Goal: Transaction & Acquisition: Download file/media

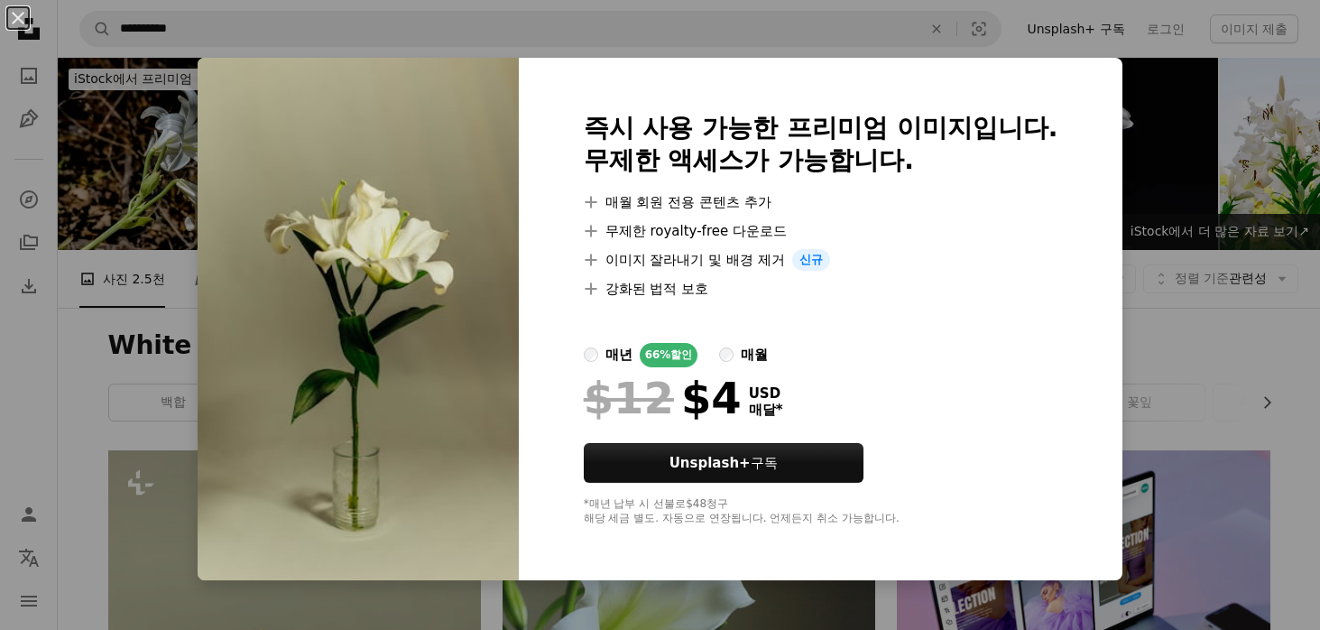
scroll to position [1804, 0]
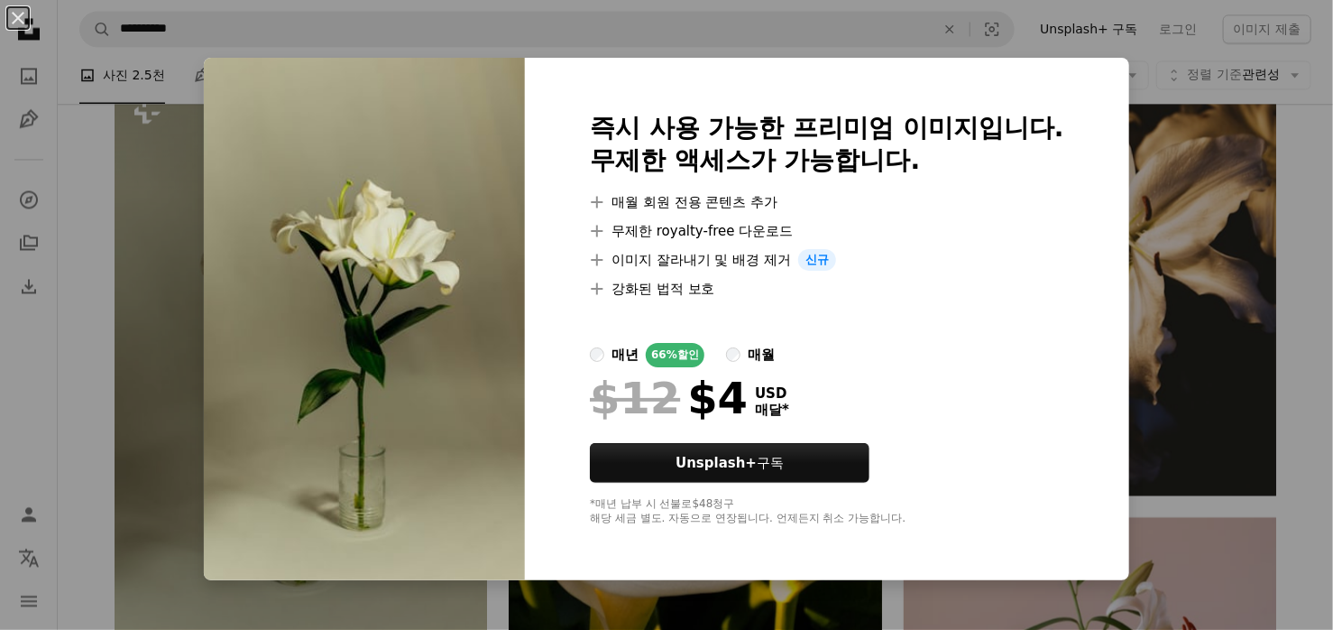
click at [1220, 98] on div "An X shape 즉시 사용 가능한 프리미엄 이미지입니다. 무제한 액세스가 가능합니다. A plus sign 매월 회원 전용 콘텐츠 추가 A…" at bounding box center [666, 315] width 1333 height 630
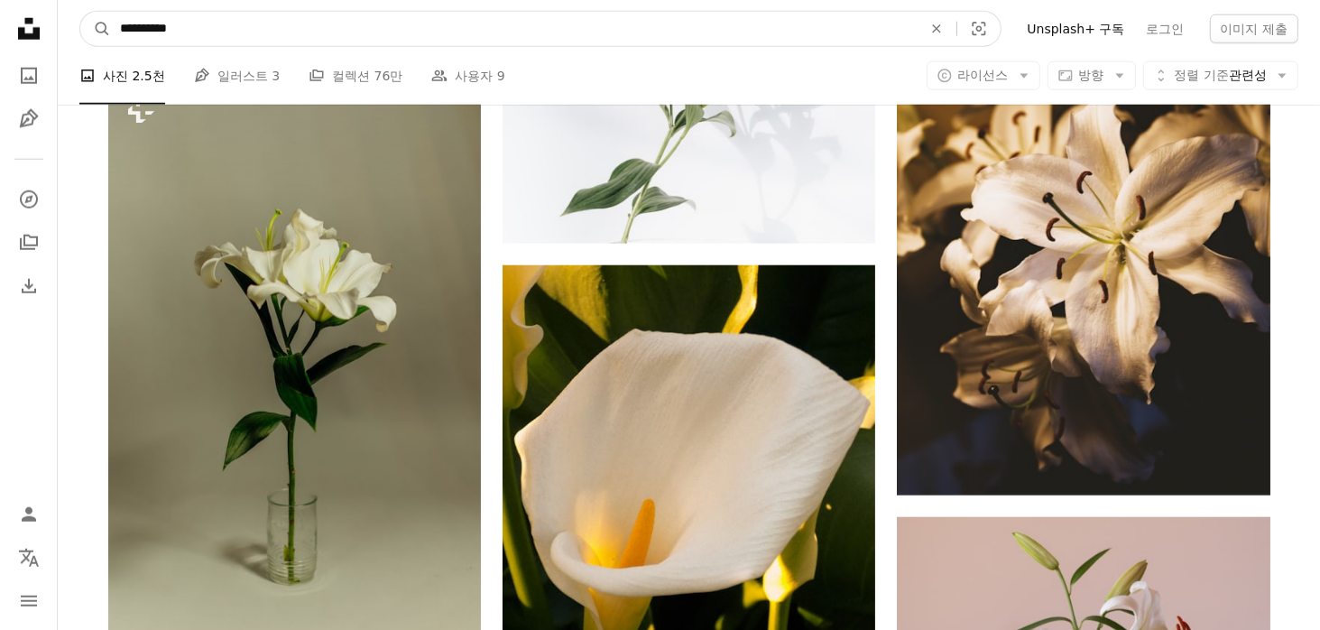
click at [367, 36] on input "**********" at bounding box center [514, 29] width 806 height 34
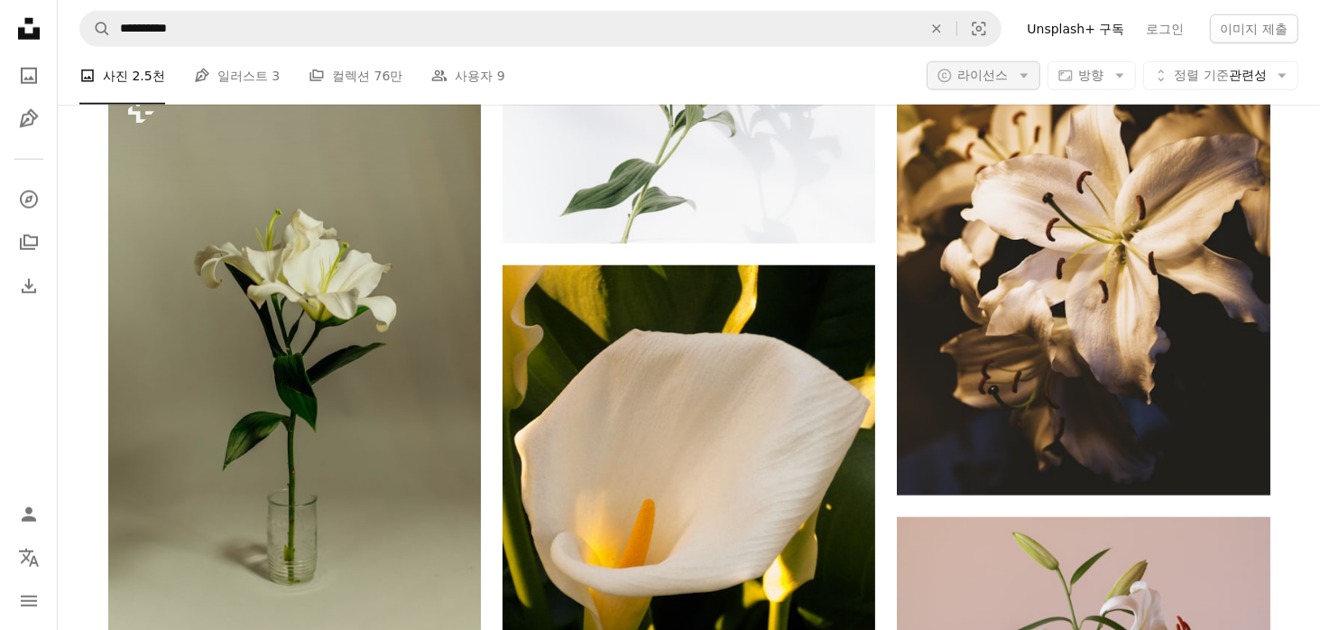
click at [994, 87] on button "A copyright icon © 라이선스 Arrow down" at bounding box center [983, 75] width 114 height 29
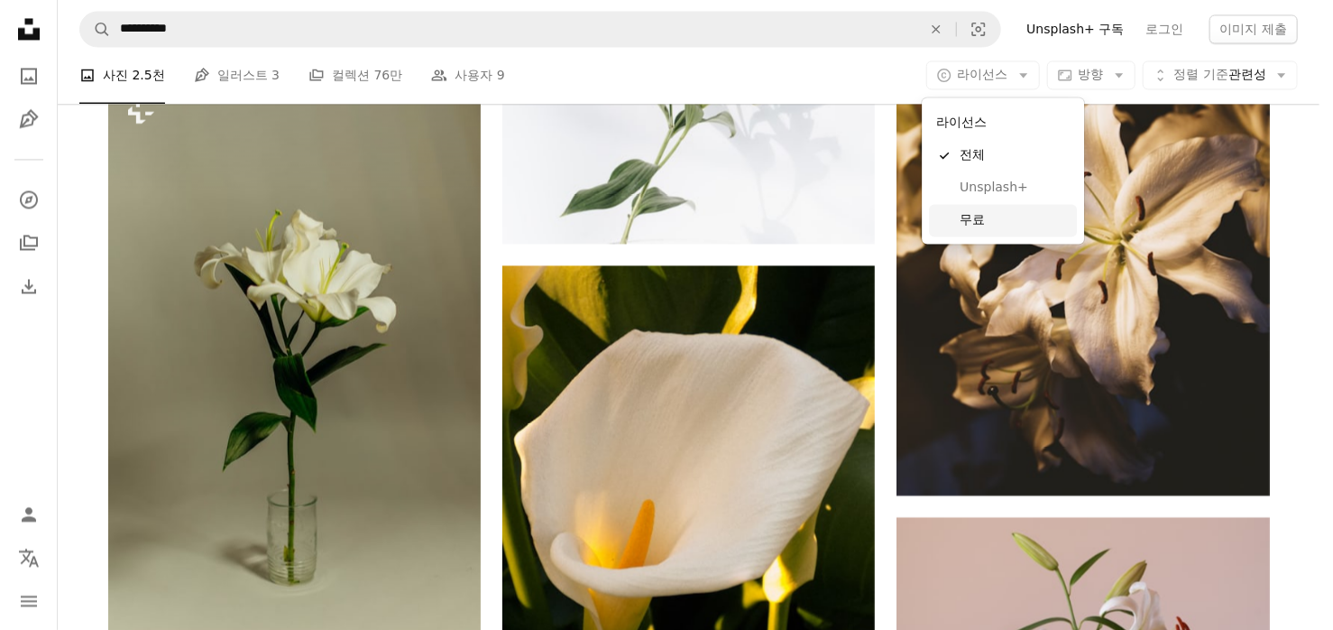
click at [986, 209] on link "무료" at bounding box center [1003, 220] width 148 height 32
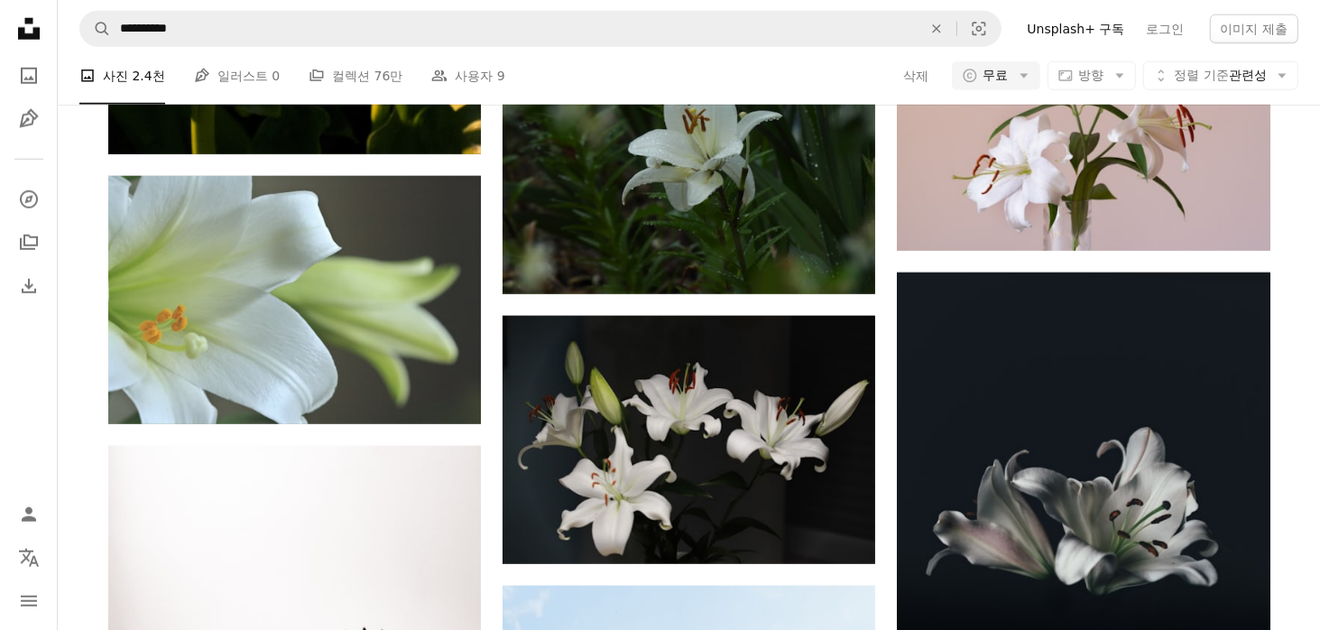
scroll to position [26161, 0]
click at [989, 77] on span "무료" at bounding box center [995, 76] width 25 height 18
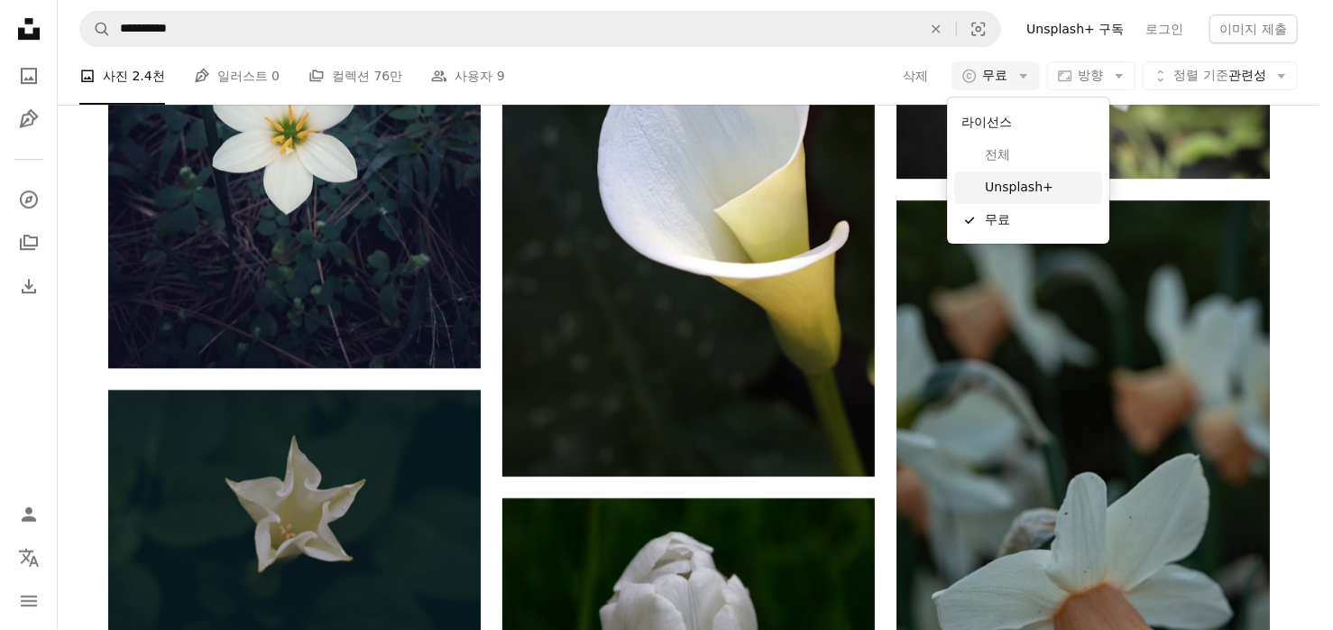
click at [1023, 198] on link "Unsplash+" at bounding box center [1028, 187] width 148 height 32
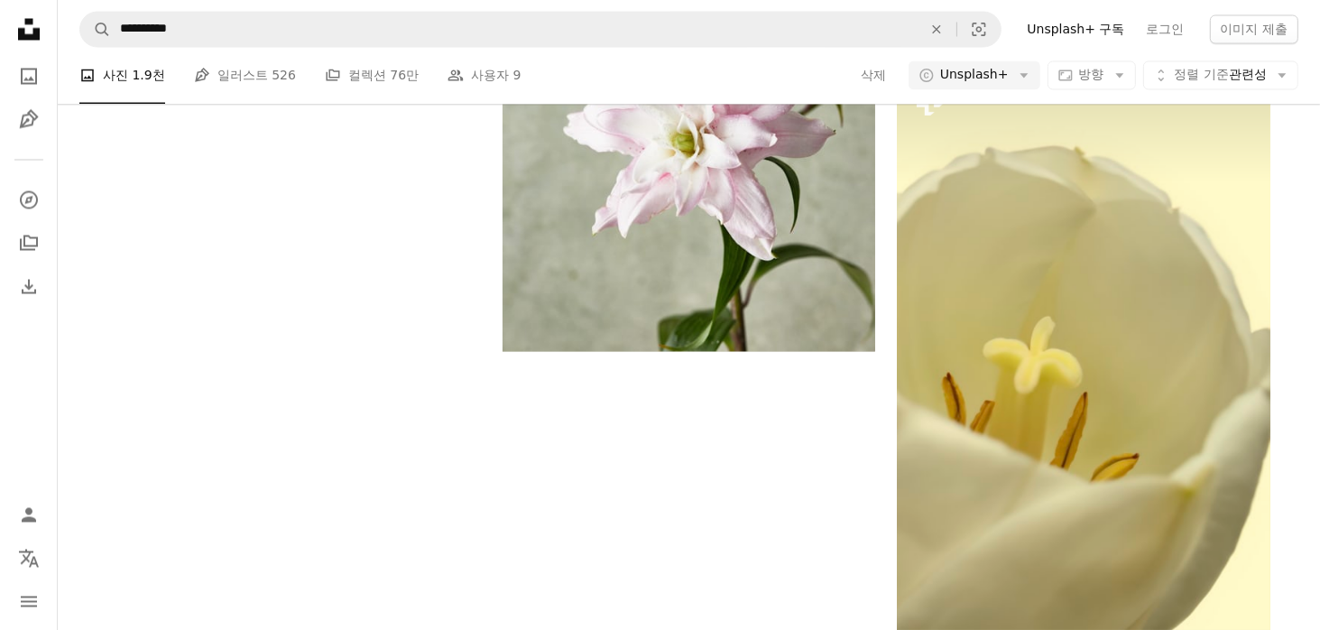
scroll to position [812, 0]
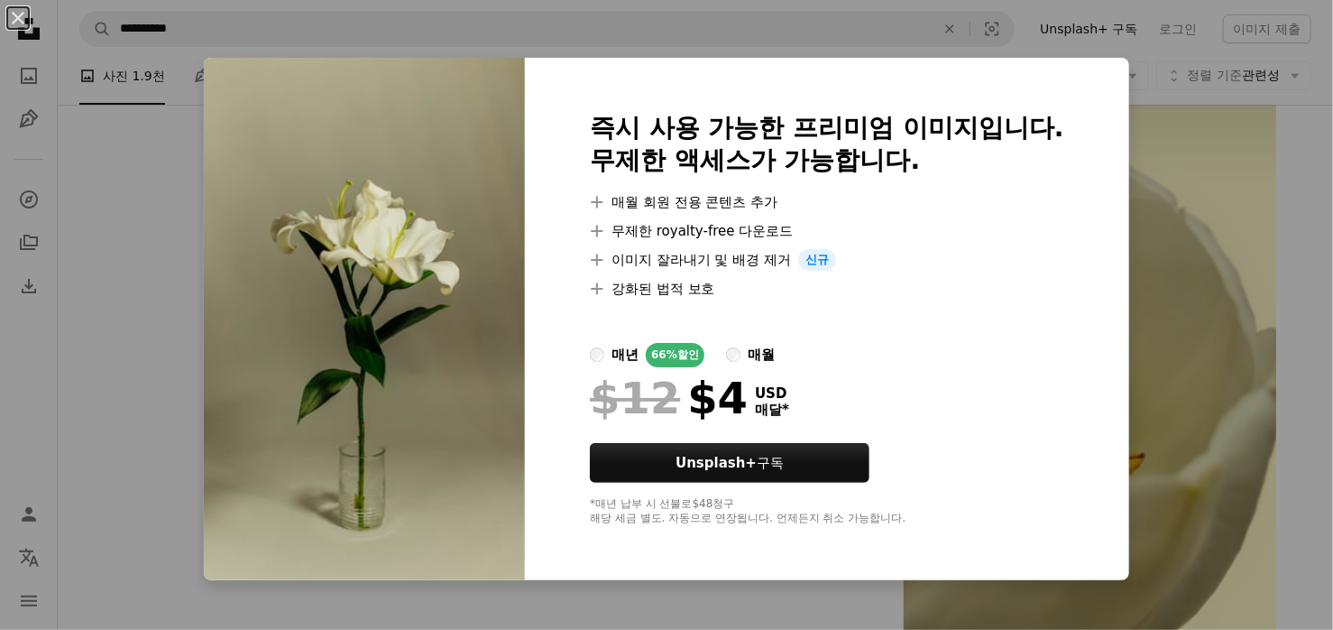
click at [1197, 67] on div "An X shape 즉시 사용 가능한 프리미엄 이미지입니다. 무제한 액세스가 가능합니다. A plus sign 매월 회원 전용 콘텐츠 추가 A…" at bounding box center [666, 315] width 1333 height 630
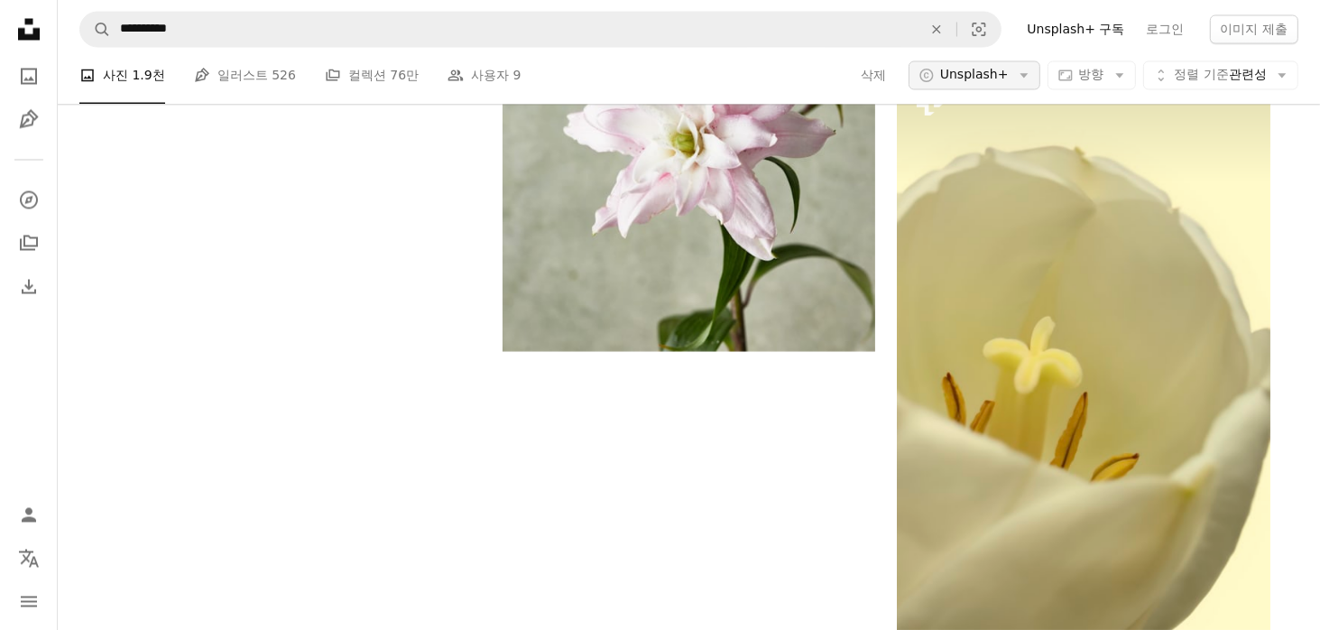
click at [984, 78] on span "Unsplash+" at bounding box center [974, 76] width 69 height 18
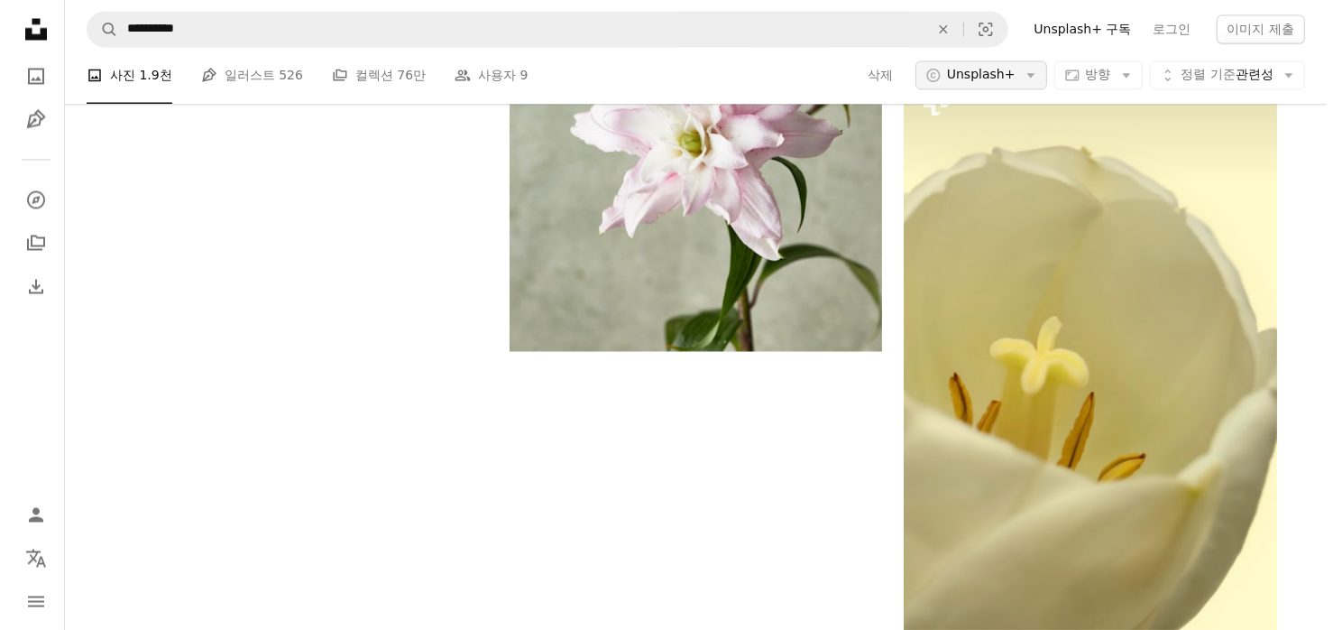
scroll to position [812, 0]
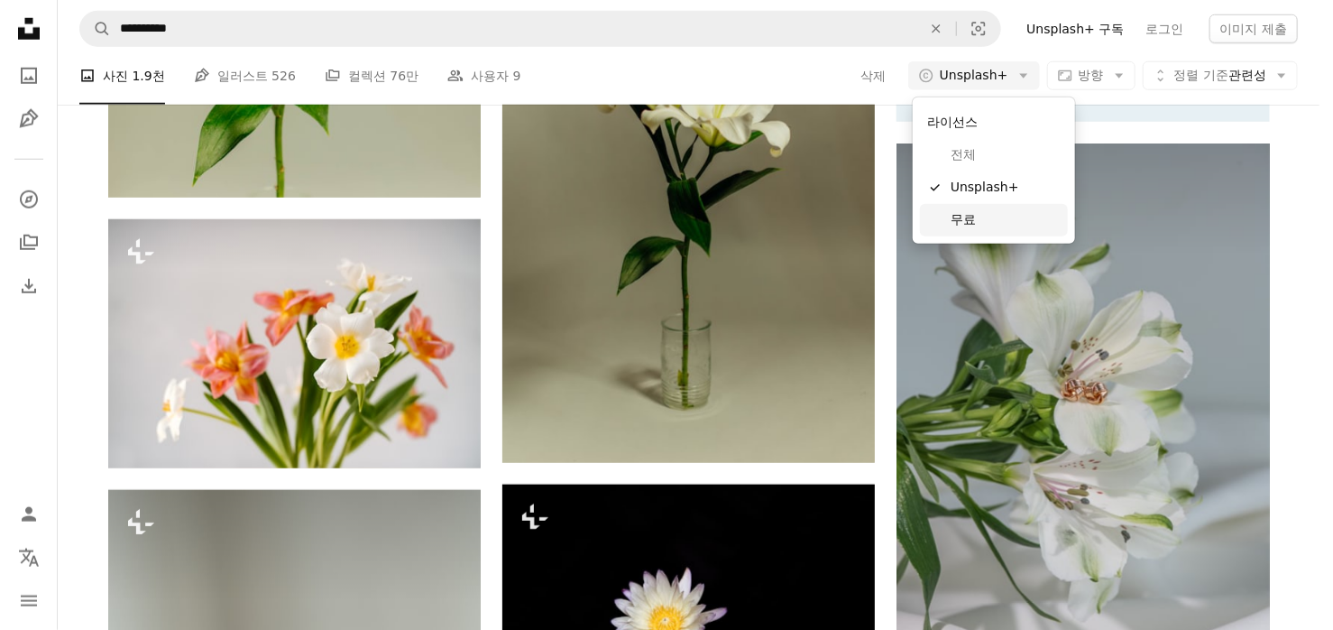
click at [981, 222] on span "무료" at bounding box center [1006, 220] width 110 height 18
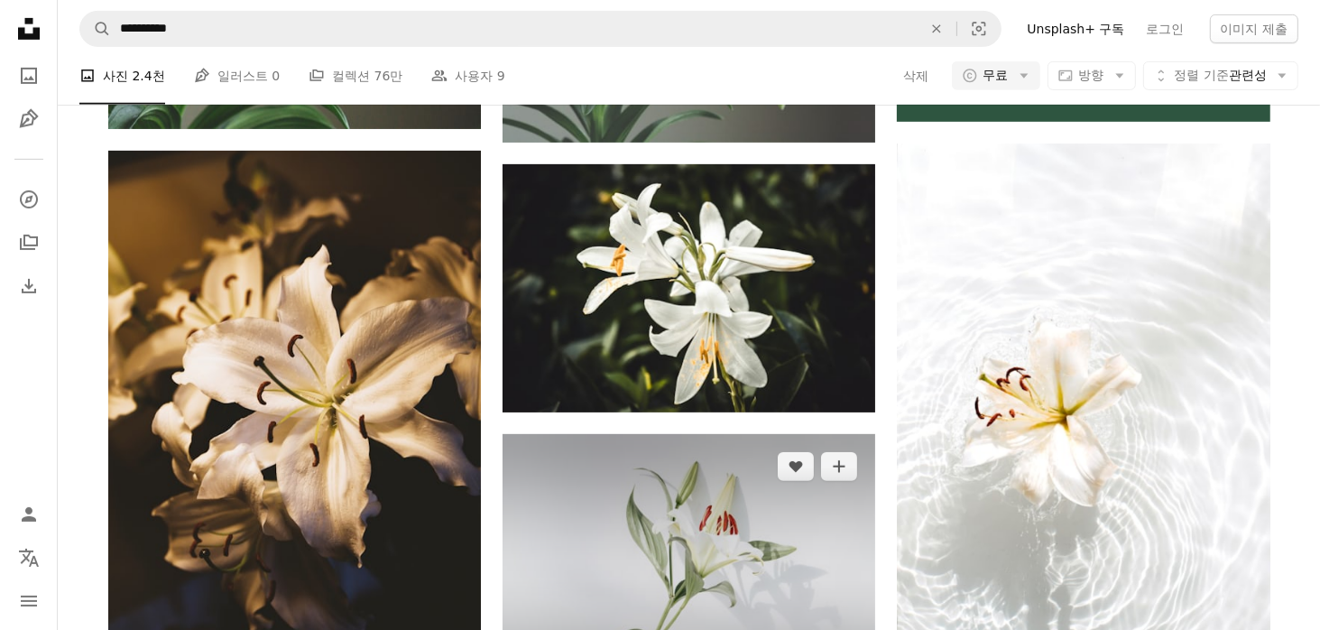
scroll to position [992, 0]
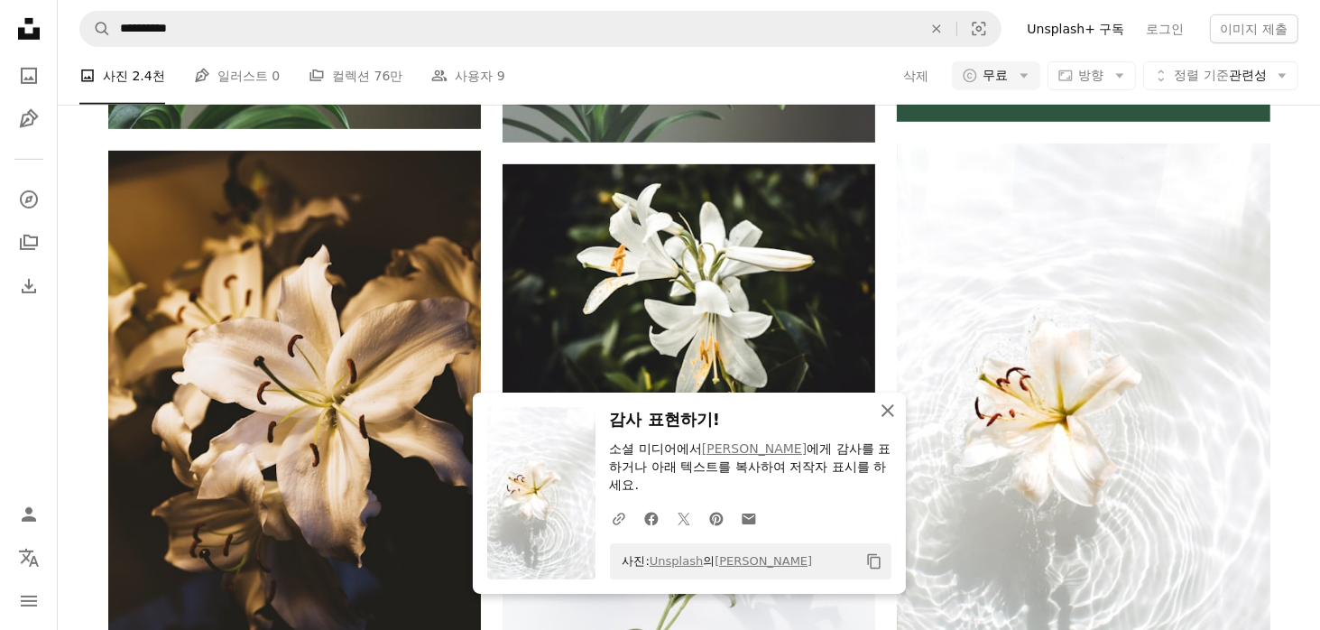
click at [891, 421] on icon "An X shape" at bounding box center [888, 411] width 22 height 22
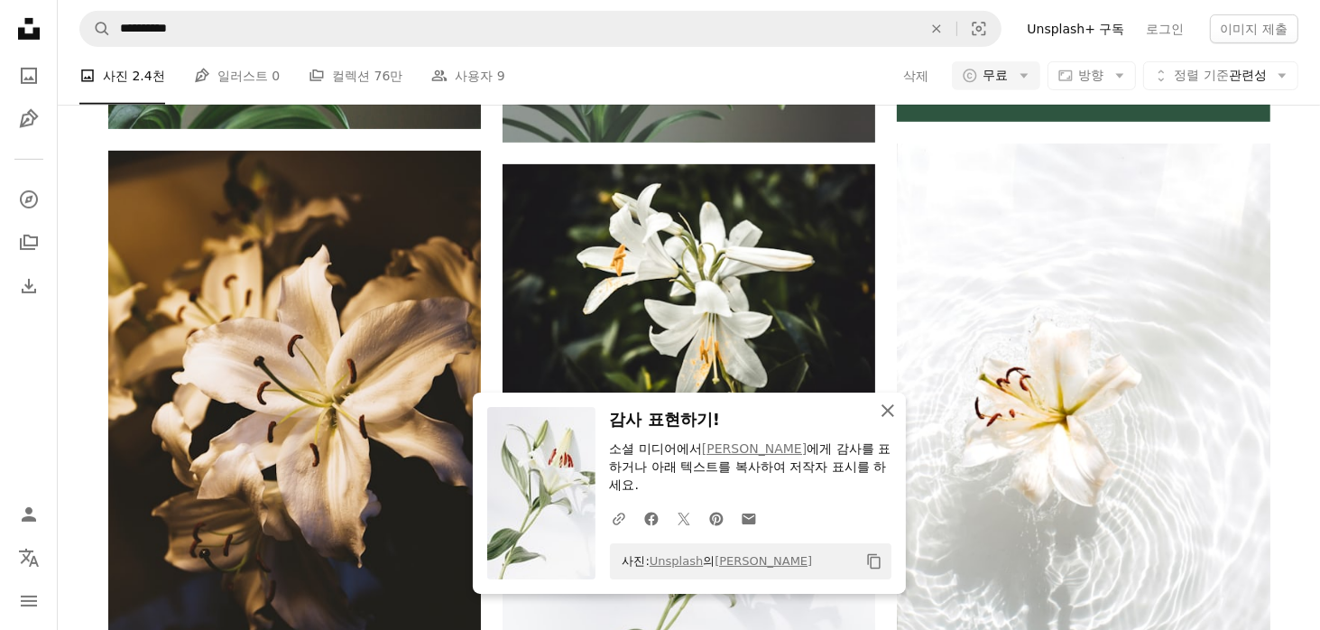
click at [888, 421] on icon "An X shape" at bounding box center [888, 411] width 22 height 22
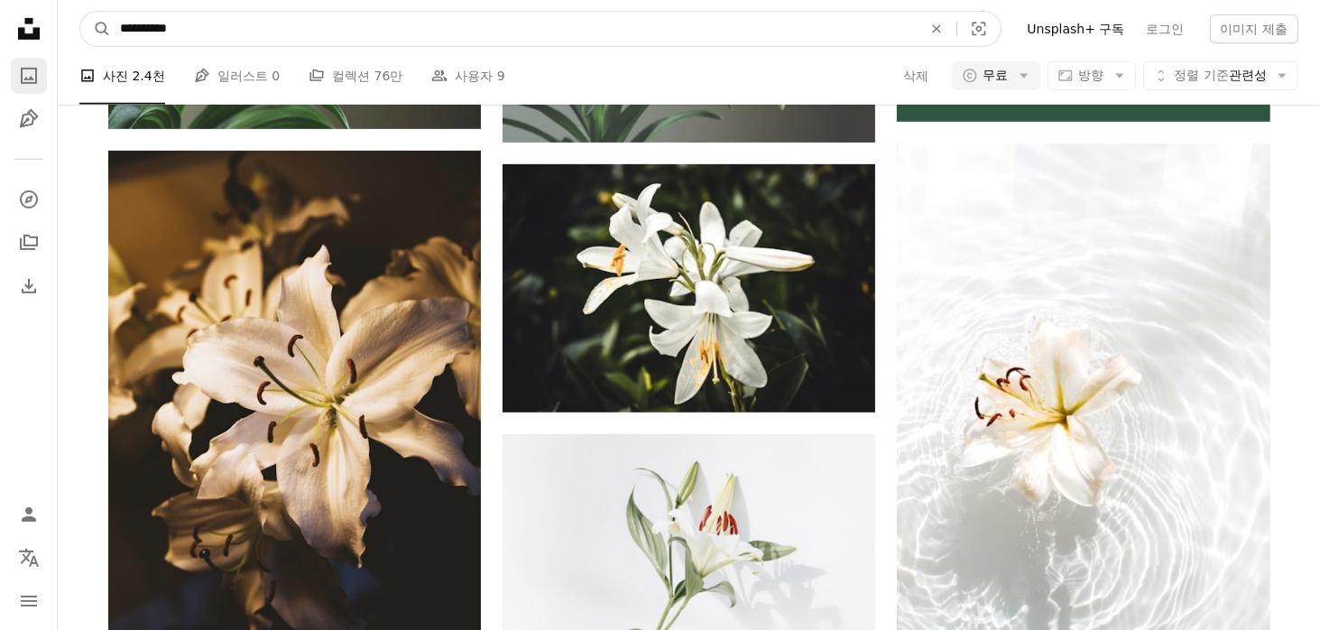
drag, startPoint x: 386, startPoint y: 38, endPoint x: 31, endPoint y: 67, distance: 356.6
type input "********"
click at [80, 12] on button "A magnifying glass" at bounding box center [95, 29] width 31 height 34
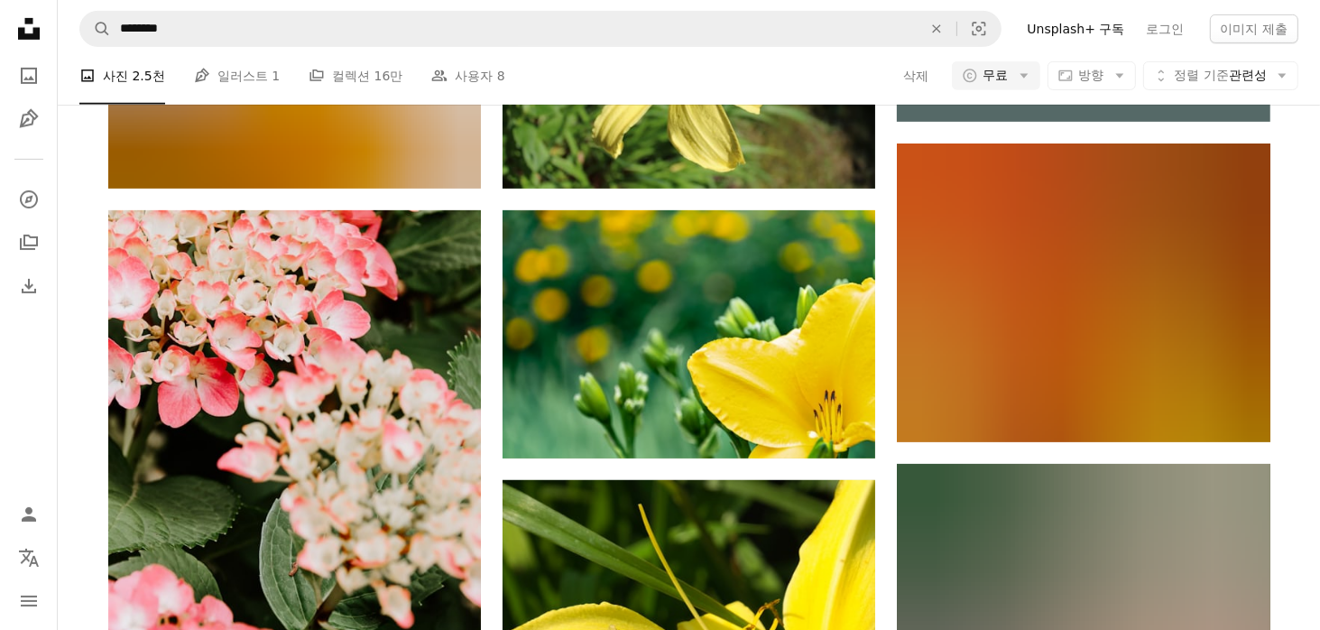
scroll to position [3067, 0]
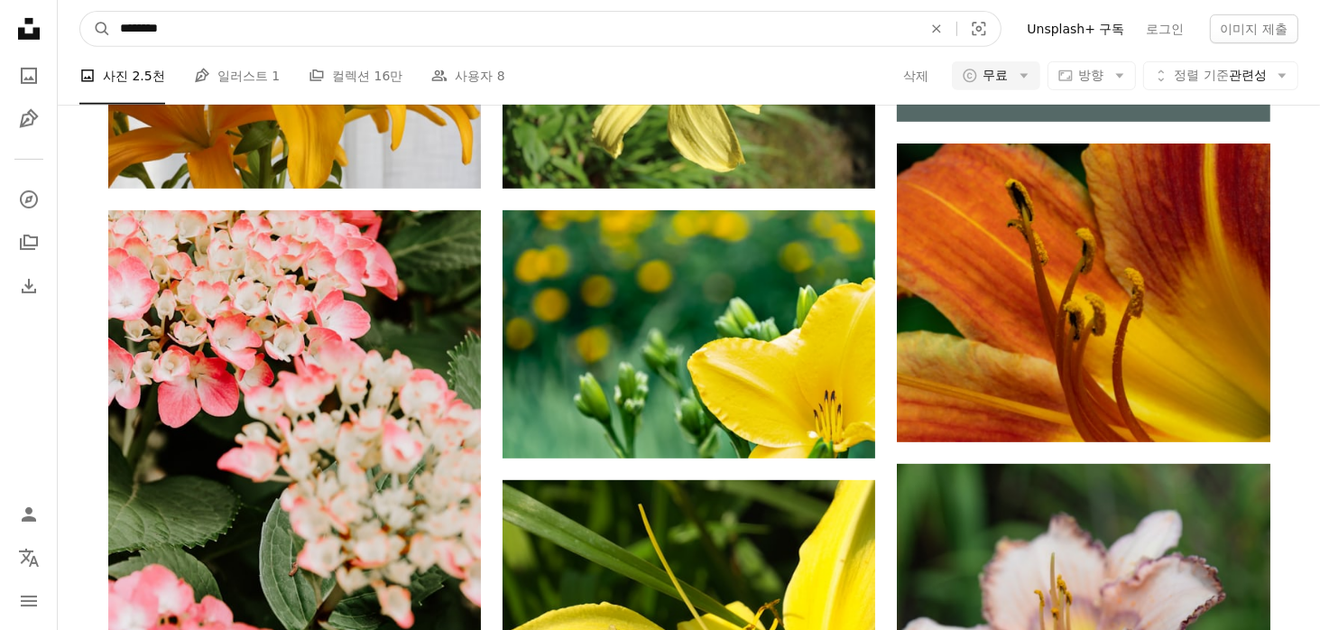
drag, startPoint x: 170, startPoint y: 42, endPoint x: -1, endPoint y: 50, distance: 170.6
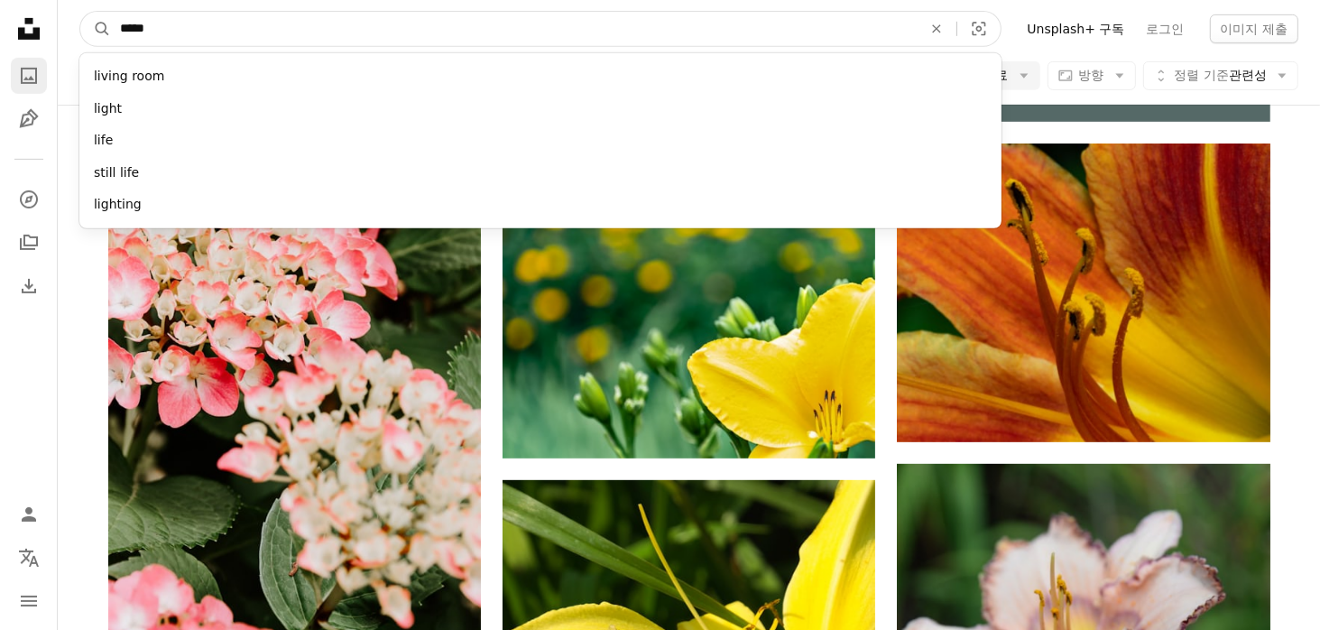
type input "*****"
click at [80, 12] on button "A magnifying glass" at bounding box center [95, 29] width 31 height 34
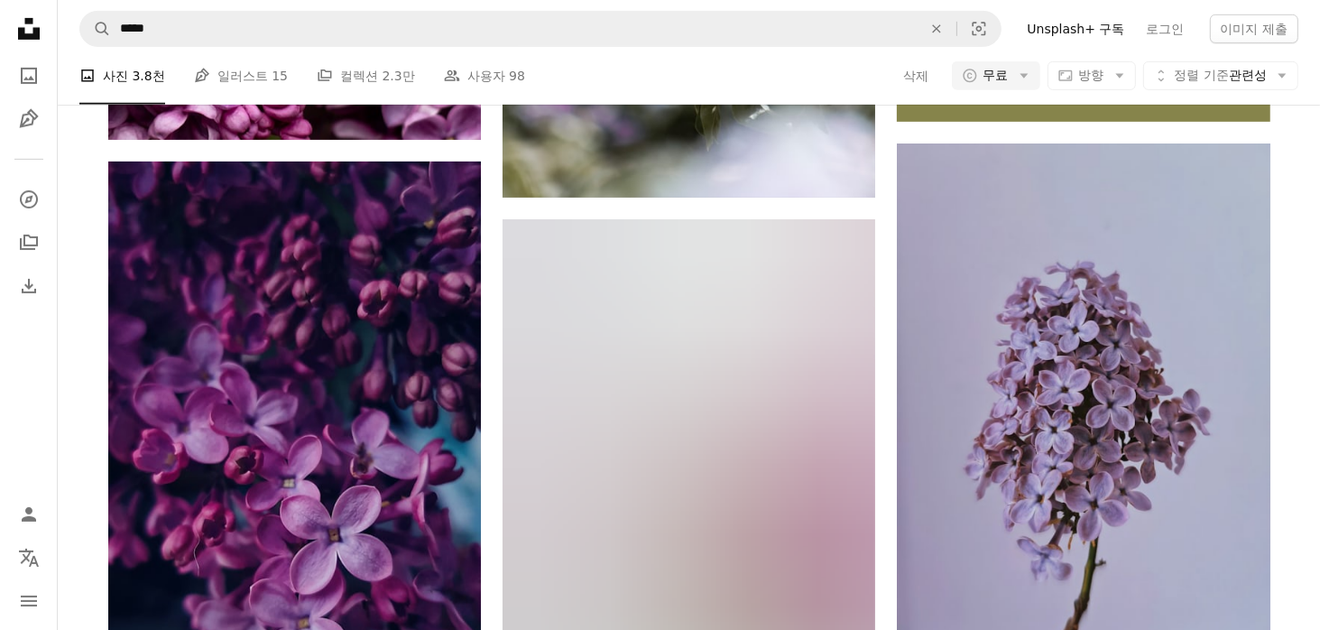
scroll to position [3969, 0]
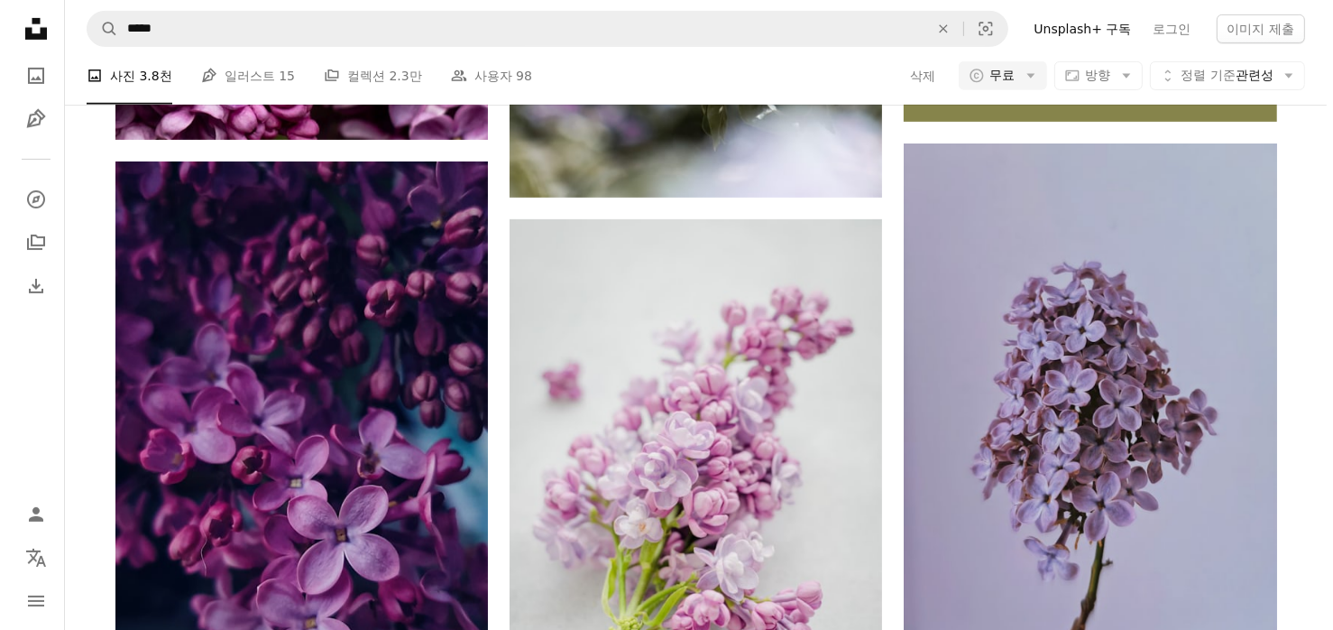
scroll to position [4330, 0]
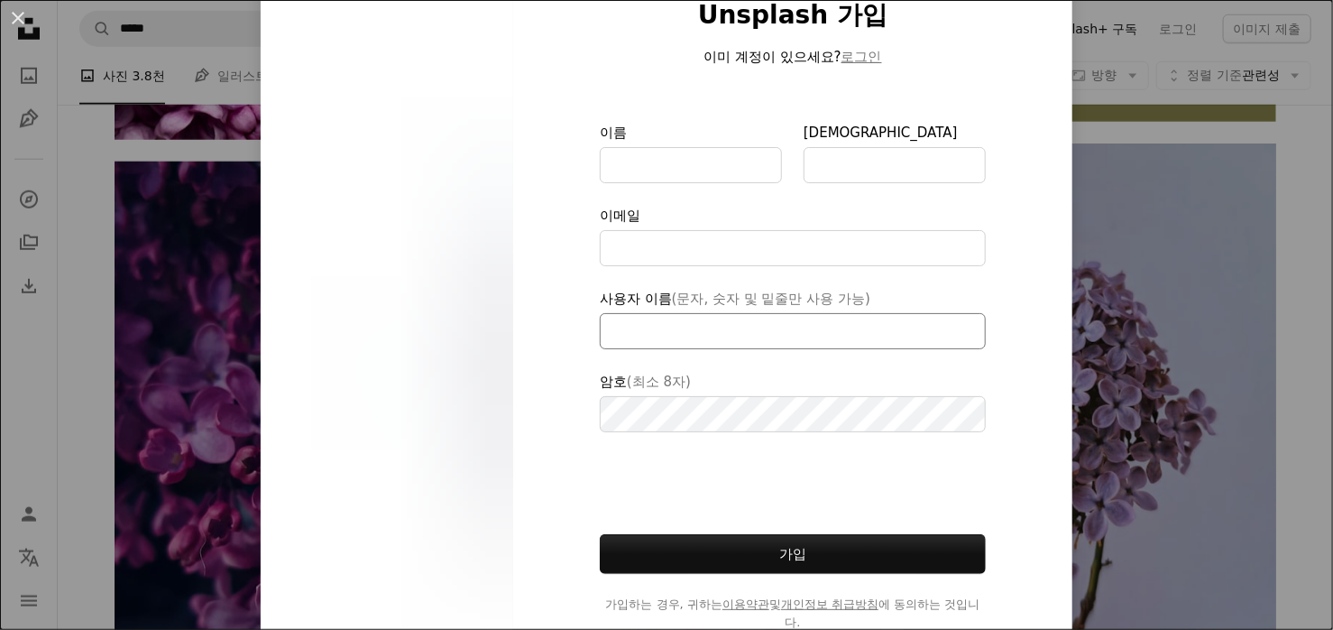
scroll to position [147, 0]
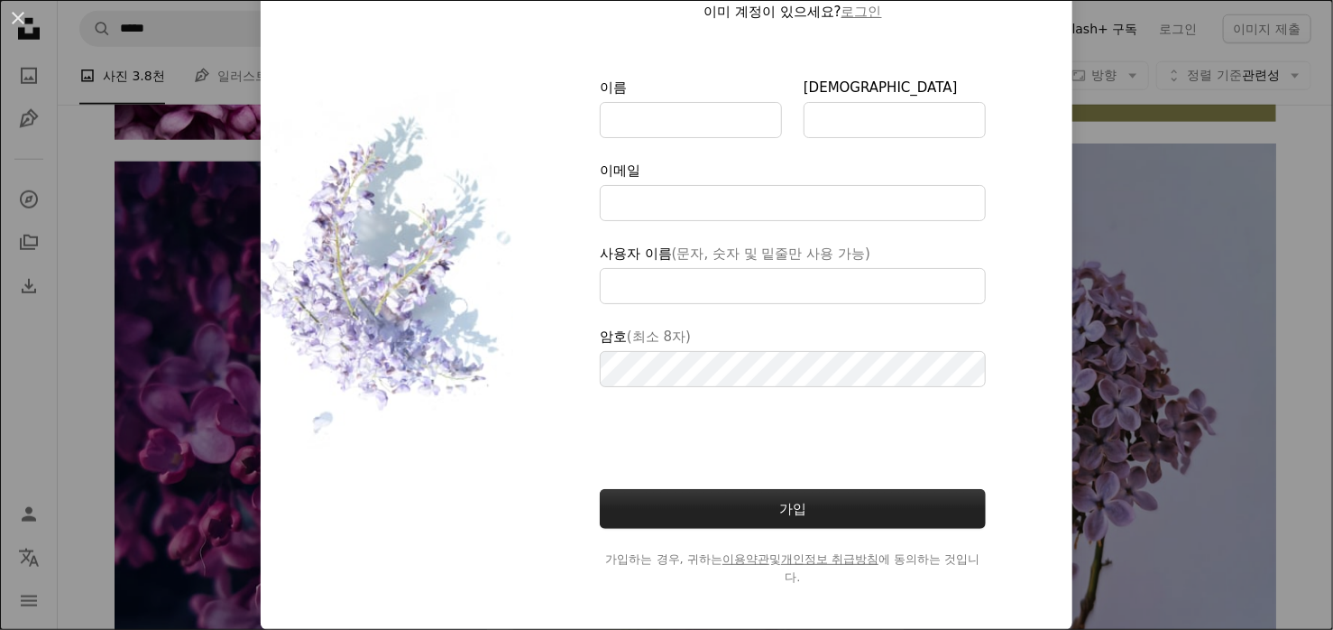
type input "**********"
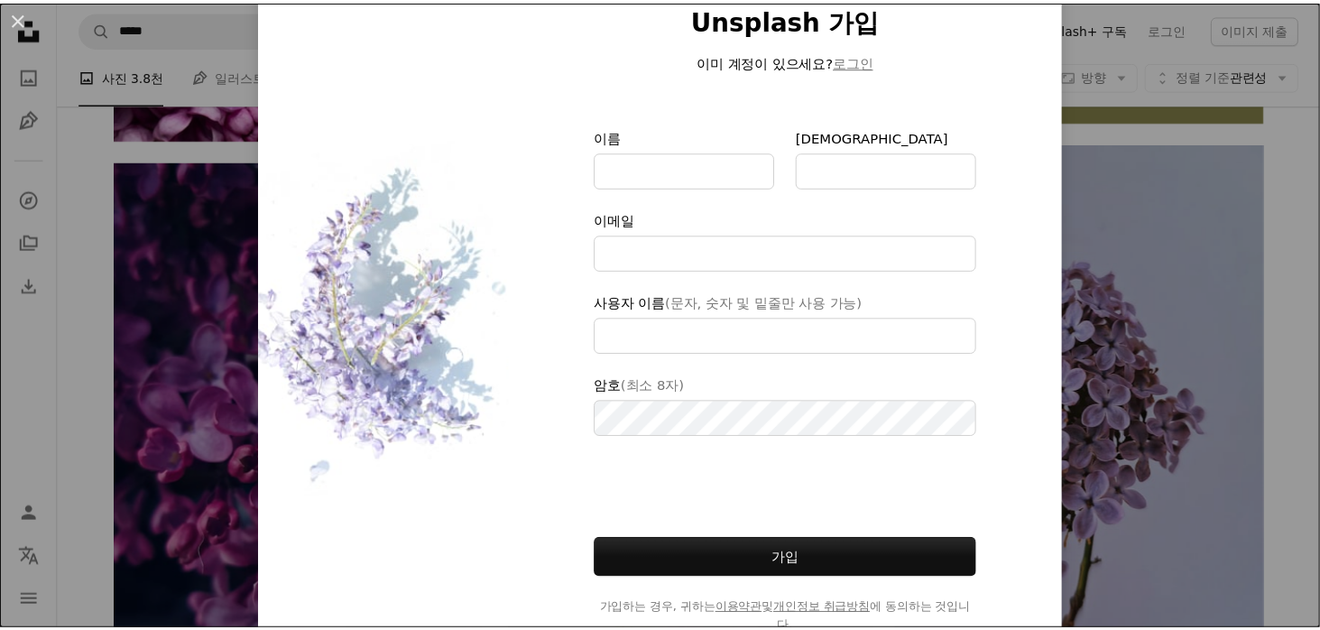
scroll to position [0, 0]
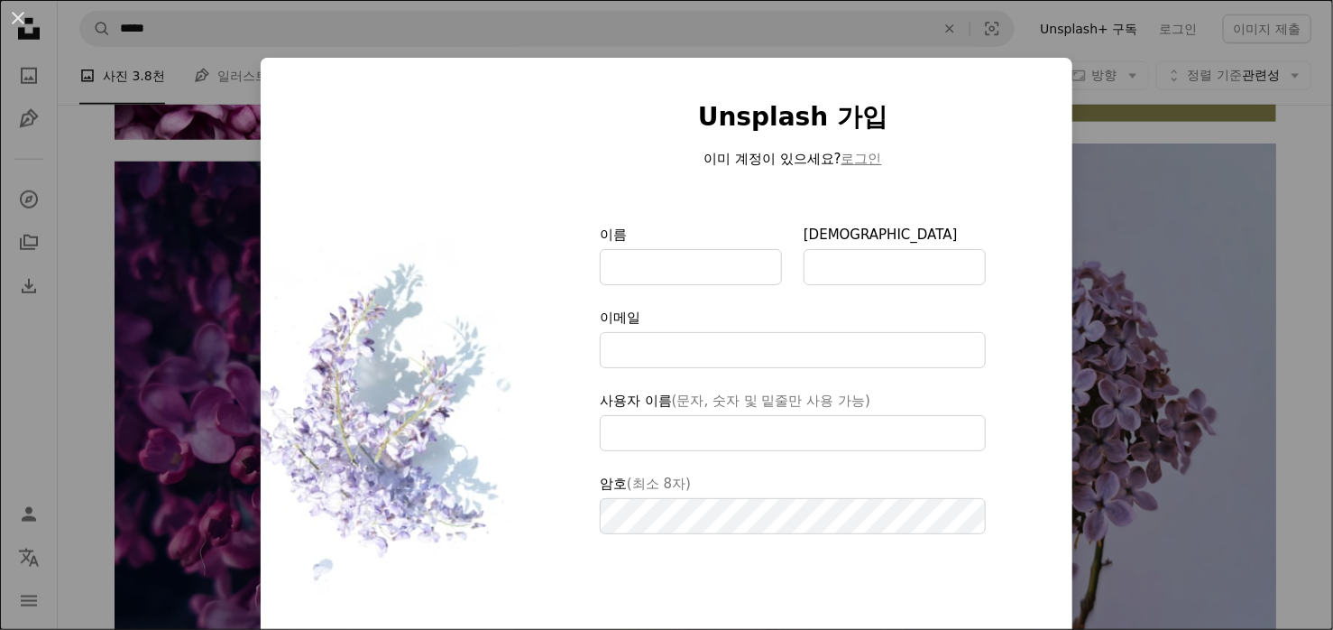
click at [195, 128] on div "An X shape Unsplash 가입 이미 계정이 있으세요? 로그인 이름 성 이메일 사용자 이름 (문자, 숫자 및 밑줄만 사용 가능) 암호…" at bounding box center [666, 315] width 1333 height 630
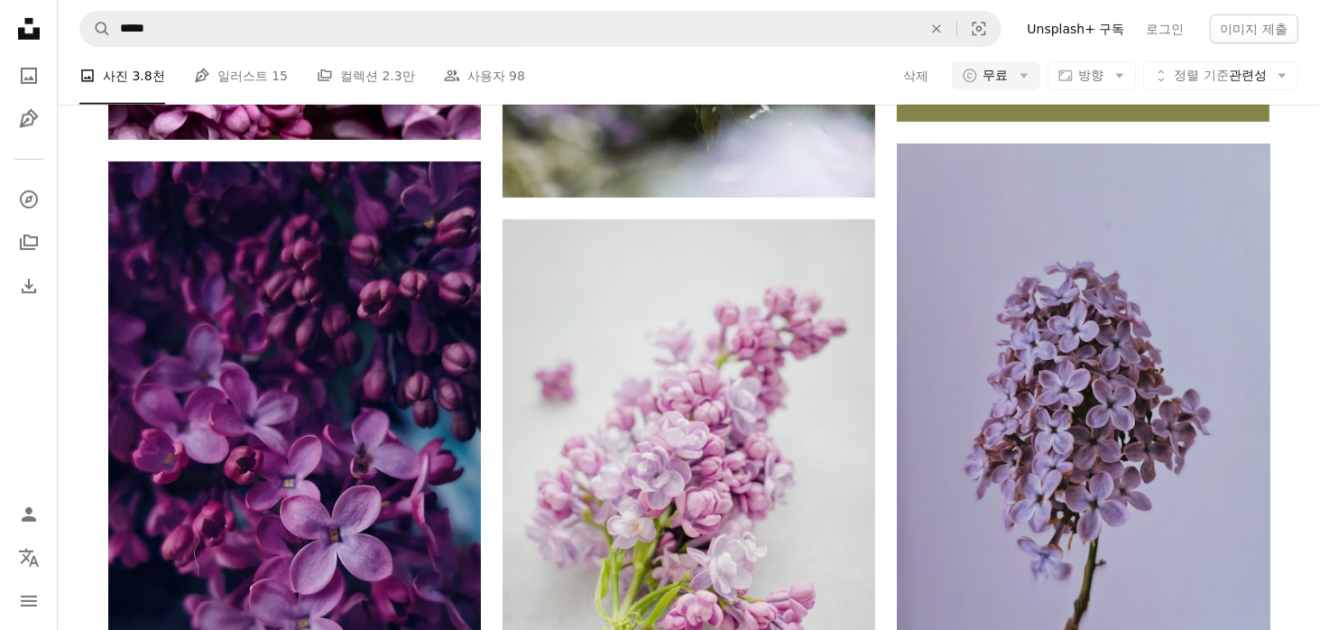
scroll to position [4420, 0]
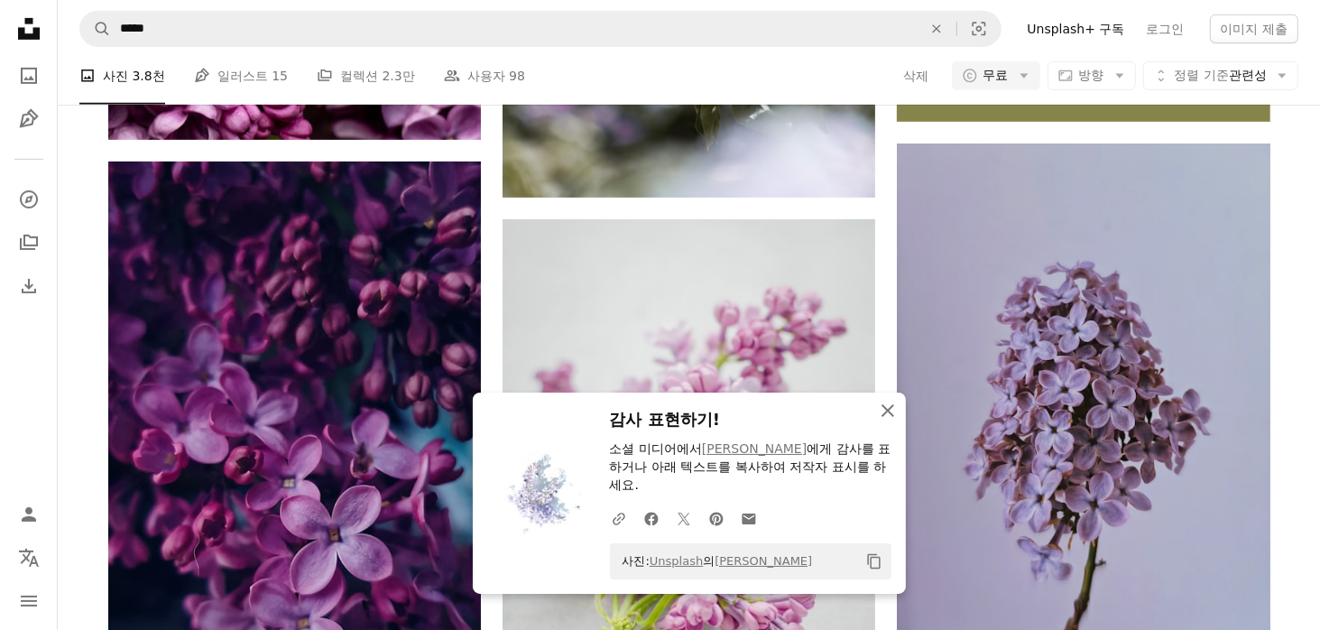
click at [898, 428] on button "An X shape 닫기" at bounding box center [888, 410] width 36 height 36
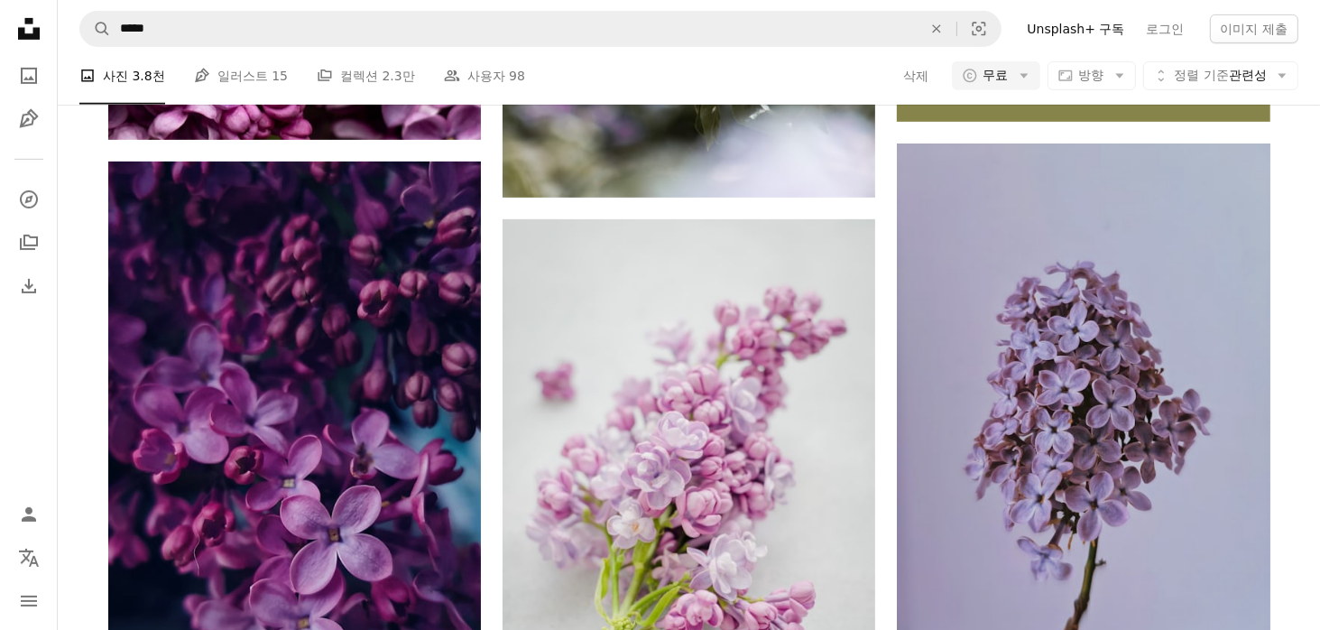
scroll to position [12539, 0]
drag, startPoint x: 843, startPoint y: 393, endPoint x: 688, endPoint y: 579, distance: 242.1
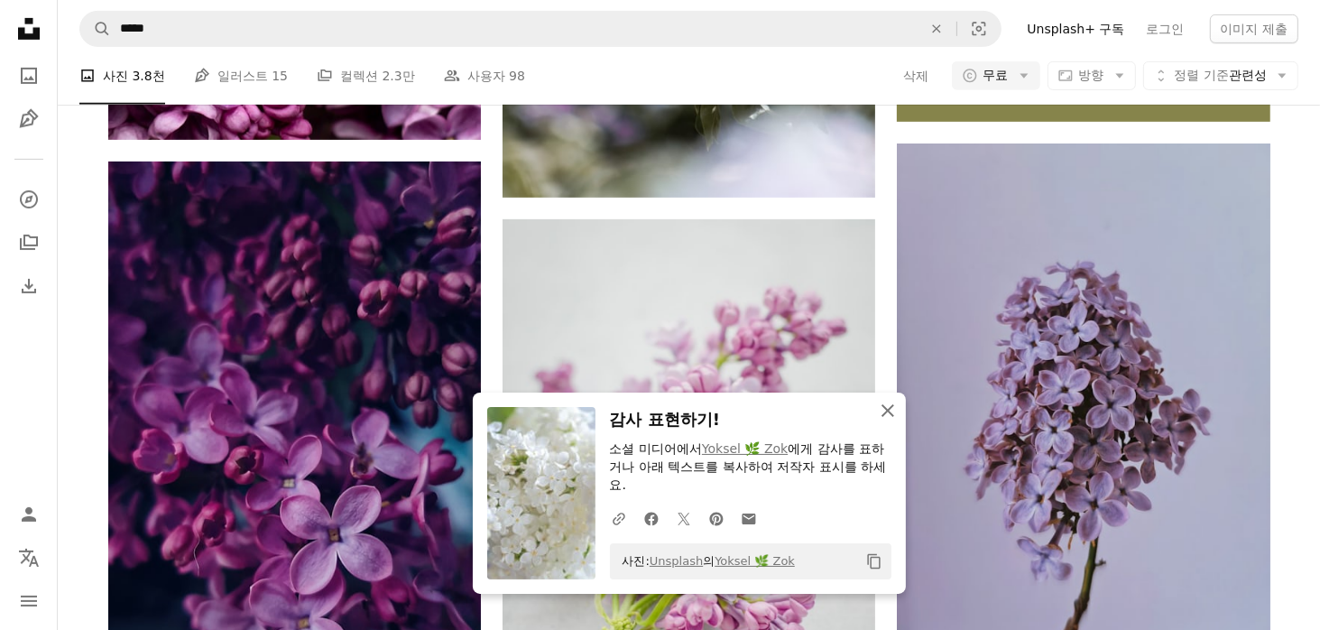
click at [895, 412] on icon "An X shape" at bounding box center [888, 411] width 22 height 22
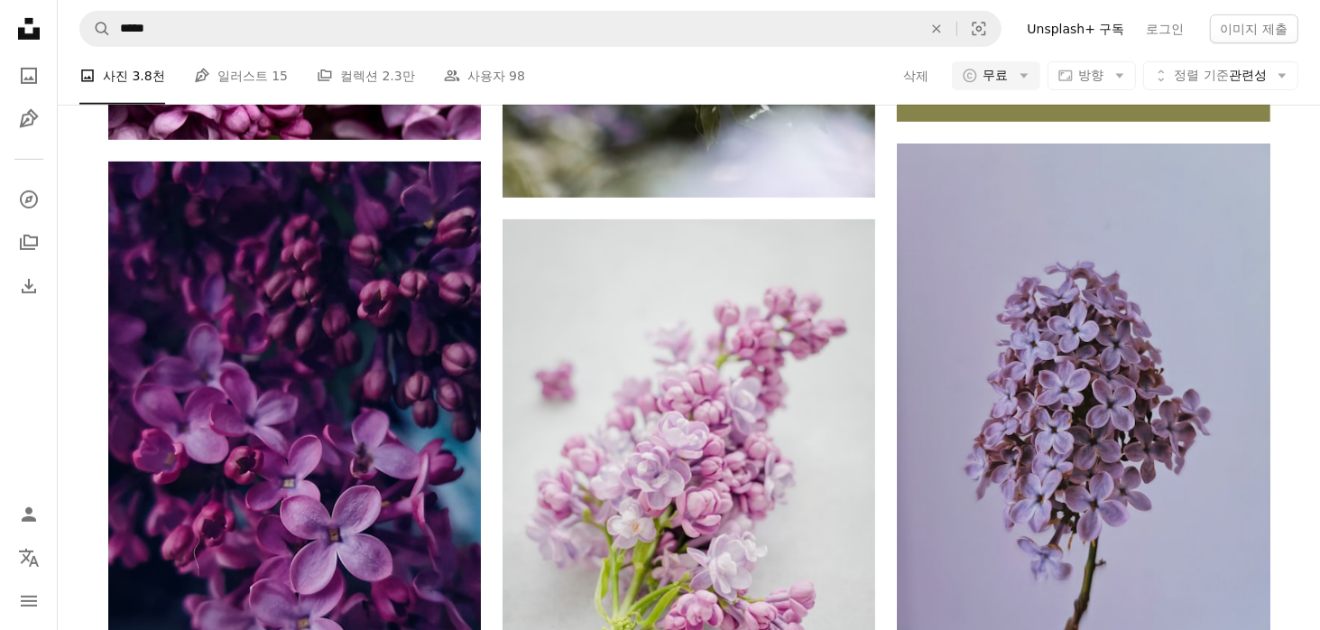
scroll to position [18764, 0]
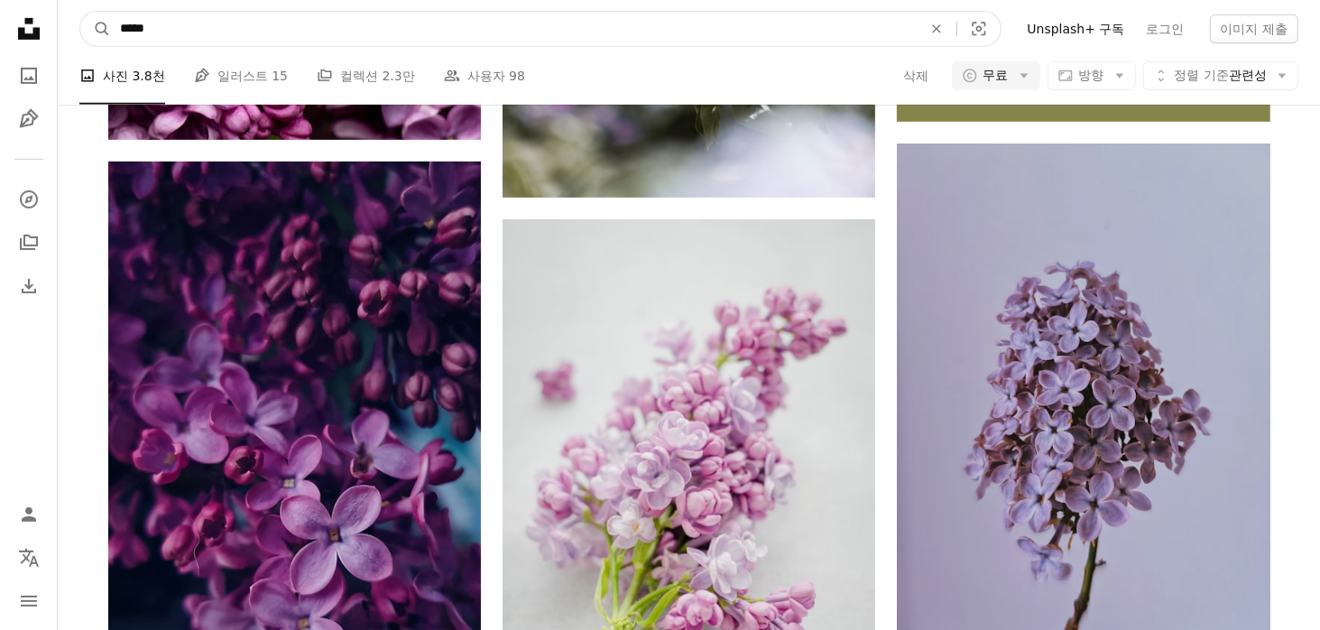
drag, startPoint x: 184, startPoint y: 38, endPoint x: 8, endPoint y: 61, distance: 177.5
type input "**********"
click at [80, 12] on button "A magnifying glass" at bounding box center [95, 29] width 31 height 34
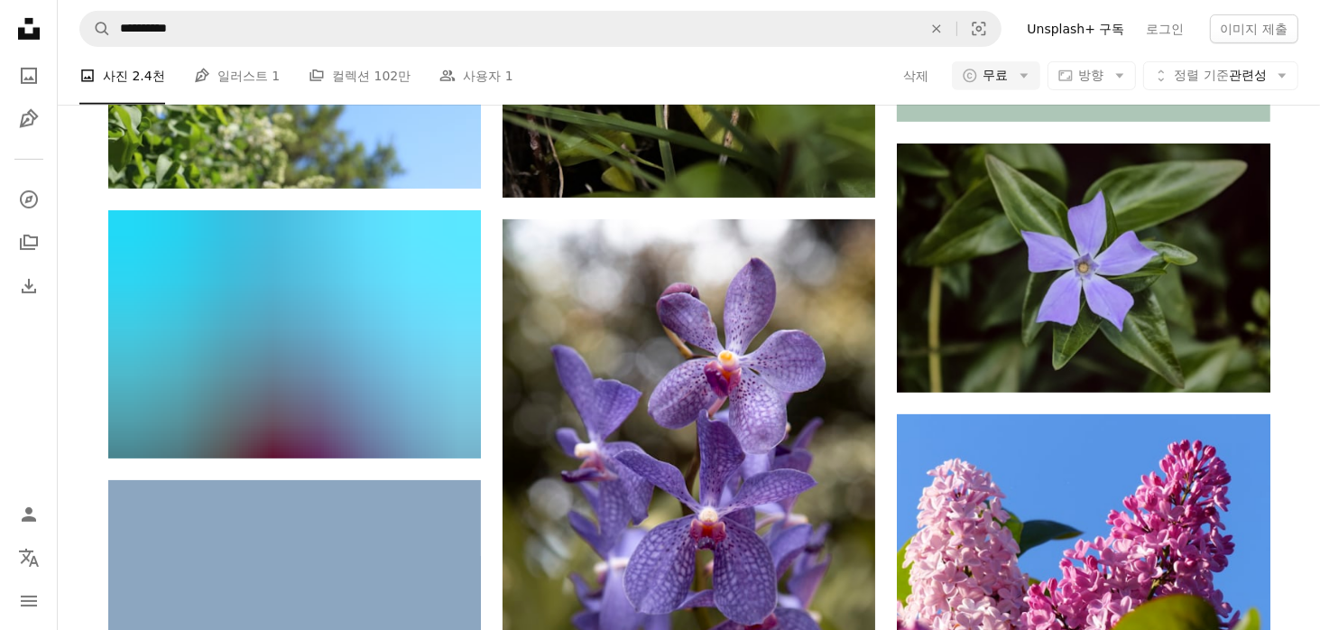
scroll to position [1624, 0]
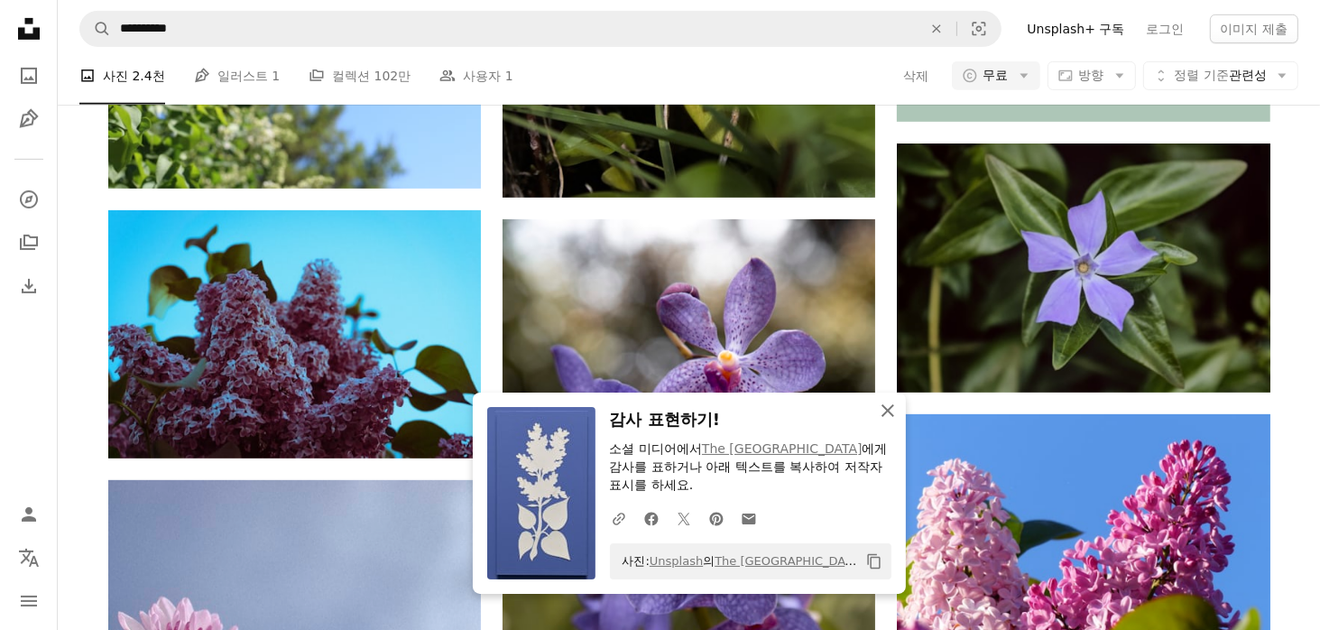
click at [884, 408] on icon "button" at bounding box center [887, 410] width 13 height 13
